Goal: Information Seeking & Learning: Learn about a topic

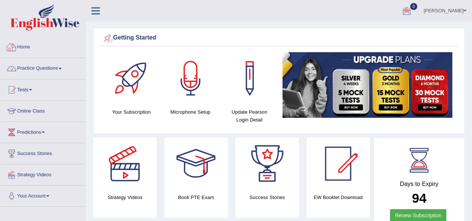
click at [45, 67] on link "Practice Questions" at bounding box center [42, 67] width 85 height 19
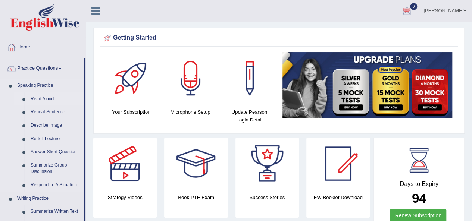
click at [45, 99] on link "Read Aloud" at bounding box center [55, 98] width 56 height 13
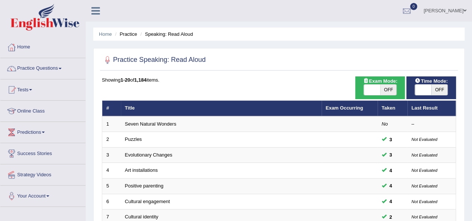
click at [385, 94] on span "OFF" at bounding box center [388, 90] width 16 height 10
checkbox input "true"
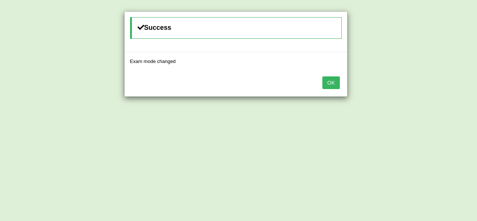
click at [335, 85] on button "OK" at bounding box center [330, 82] width 17 height 13
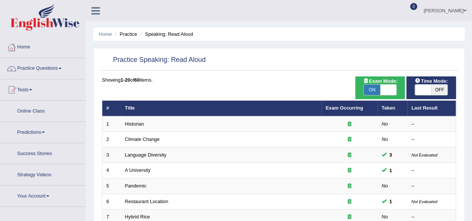
click at [33, 68] on link "Practice Questions" at bounding box center [42, 67] width 85 height 19
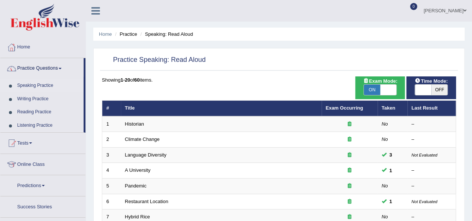
click at [40, 71] on link "Practice Questions" at bounding box center [41, 67] width 83 height 19
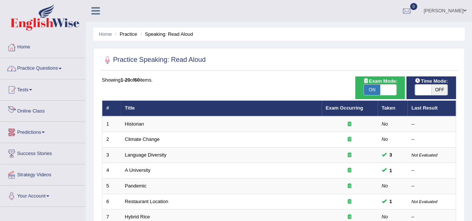
click at [61, 67] on link "Practice Questions" at bounding box center [42, 67] width 85 height 19
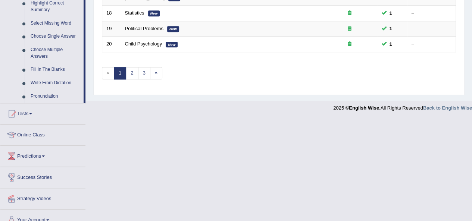
scroll to position [375, 0]
click at [26, 114] on link "Tests" at bounding box center [42, 112] width 85 height 19
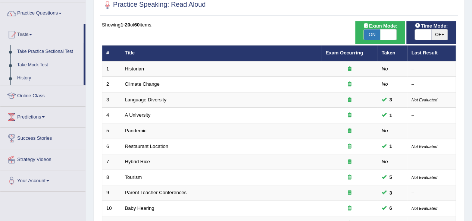
scroll to position [54, 0]
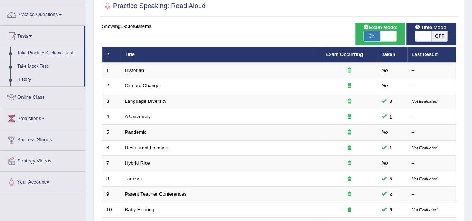
click at [36, 53] on link "Take Practice Sectional Test" at bounding box center [49, 53] width 70 height 13
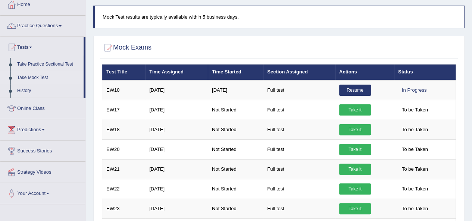
click at [34, 129] on link "Predictions" at bounding box center [42, 128] width 85 height 19
